Goal: Information Seeking & Learning: Stay updated

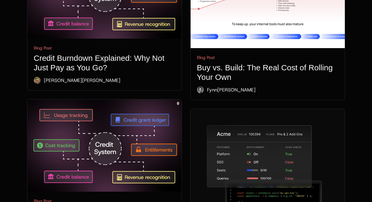
scroll to position [468, 0]
